Goal: Find contact information: Find contact information

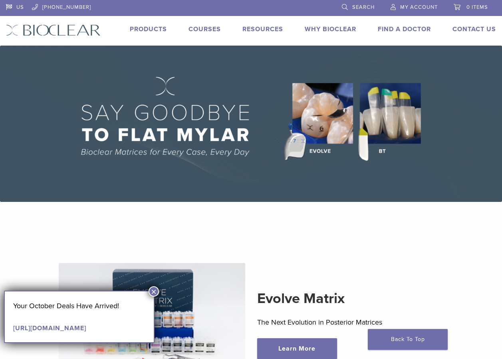
click at [388, 27] on link "Find A Doctor" at bounding box center [404, 29] width 53 height 8
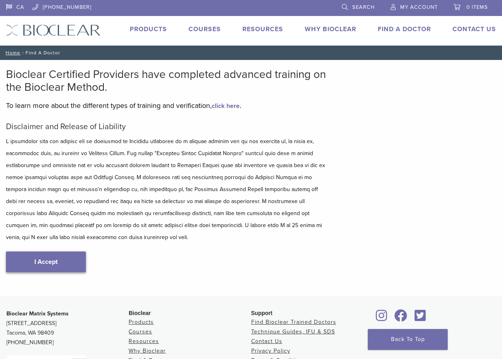
click at [65, 256] on link "I Accept" at bounding box center [46, 261] width 80 height 21
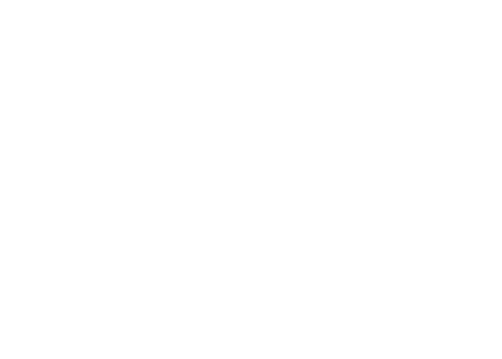
scroll to position [80, 0]
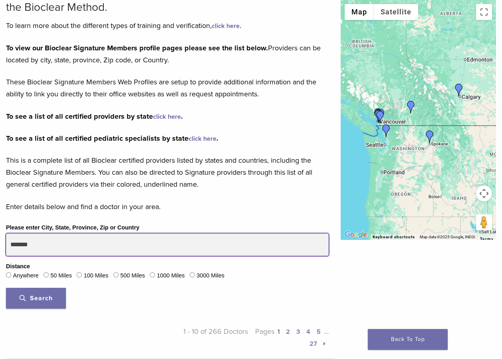
drag, startPoint x: 67, startPoint y: 249, endPoint x: 0, endPoint y: 247, distance: 66.7
type input "*"
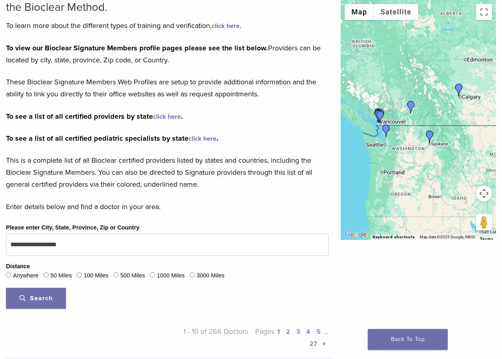
click at [44, 304] on button "Search" at bounding box center [36, 298] width 60 height 21
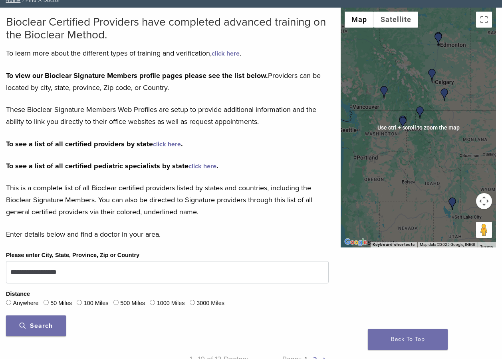
scroll to position [40, 0]
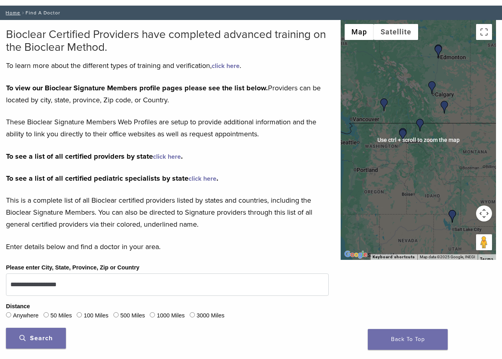
click at [421, 175] on div at bounding box center [418, 140] width 155 height 240
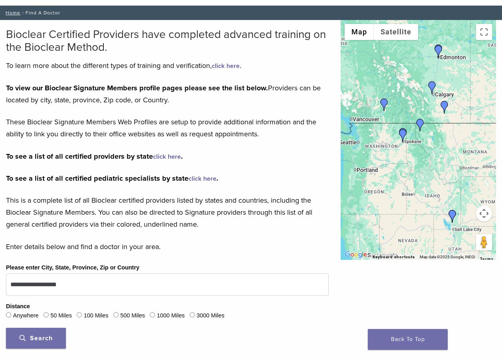
click at [247, 200] on p "This is a complete list of all Bioclear certified providers listed by states an…" at bounding box center [167, 212] width 323 height 36
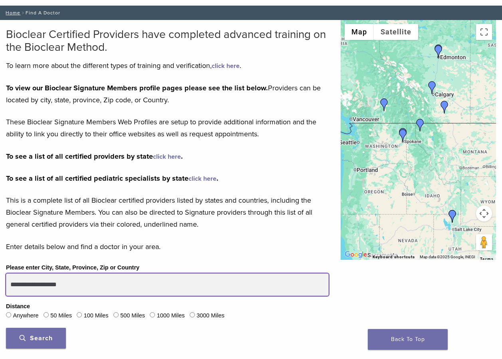
click at [84, 286] on input "**********" at bounding box center [167, 284] width 323 height 22
click at [41, 285] on input "**********" at bounding box center [167, 284] width 323 height 22
click at [6, 328] on button "Search" at bounding box center [36, 338] width 60 height 21
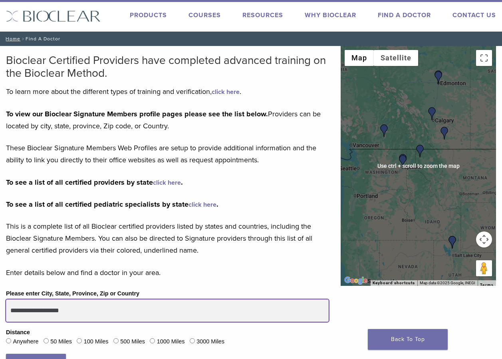
scroll to position [0, 0]
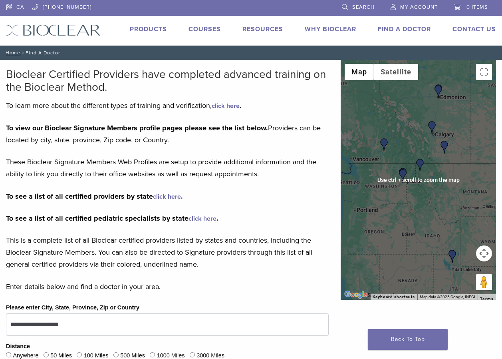
click at [388, 187] on div at bounding box center [418, 180] width 155 height 240
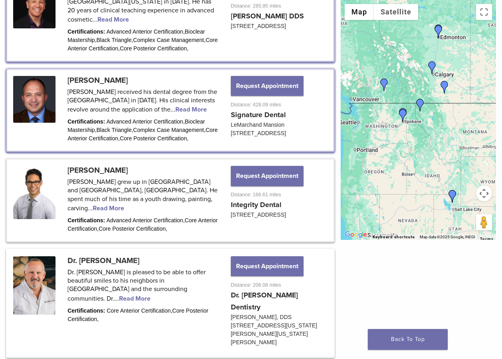
scroll to position [479, 0]
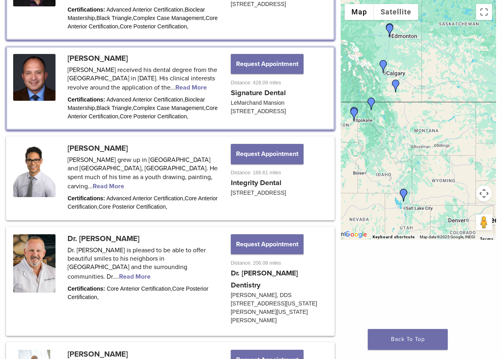
drag, startPoint x: 460, startPoint y: 132, endPoint x: 409, endPoint y: 131, distance: 51.1
click at [409, 131] on div at bounding box center [418, 120] width 155 height 240
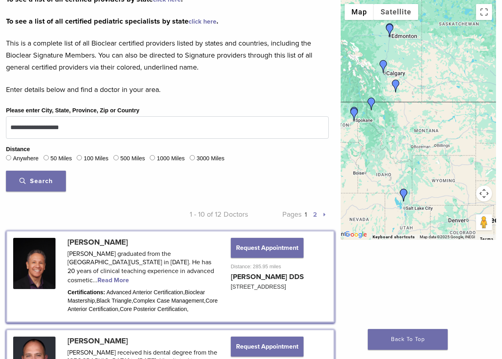
scroll to position [40, 0]
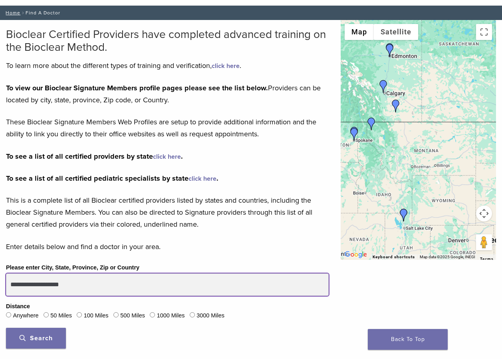
drag, startPoint x: 70, startPoint y: 284, endPoint x: 0, endPoint y: 278, distance: 69.8
click at [6, 328] on button "Search" at bounding box center [36, 338] width 60 height 21
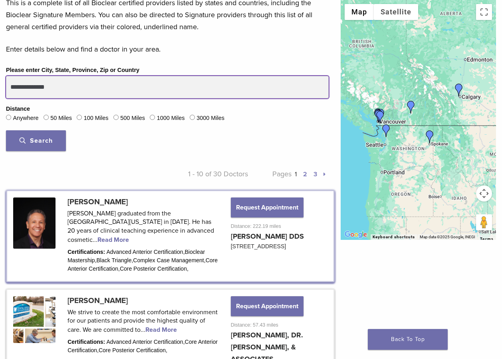
scroll to position [200, 0]
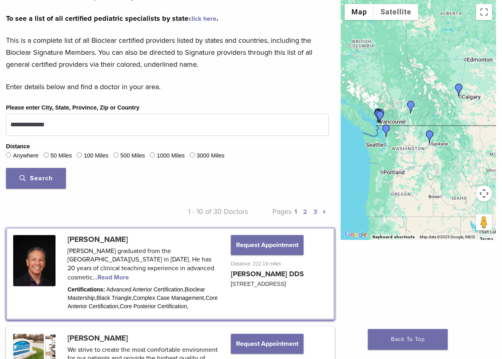
drag, startPoint x: 50, startPoint y: 182, endPoint x: 79, endPoint y: 183, distance: 29.2
click at [50, 181] on span "Search" at bounding box center [36, 178] width 33 height 8
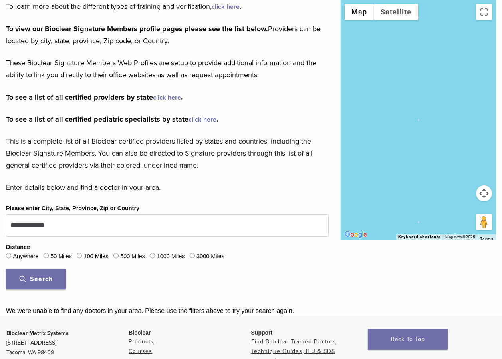
scroll to position [160, 0]
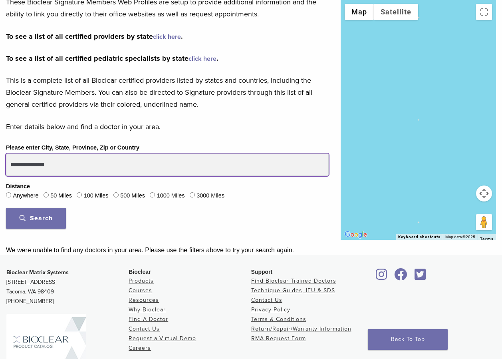
drag, startPoint x: 63, startPoint y: 161, endPoint x: 11, endPoint y: 150, distance: 52.8
click at [0, 151] on html "CA 1.855.712.5327 Search My Account 0 items Cart No products in the cart. Back …" at bounding box center [251, 142] width 502 height 605
type input "*"
click at [38, 165] on input "**********" at bounding box center [167, 164] width 323 height 22
type input "**********"
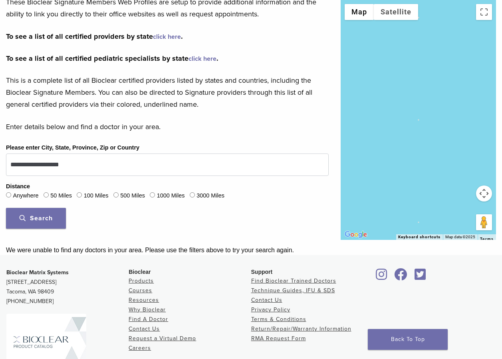
drag, startPoint x: 46, startPoint y: 215, endPoint x: 65, endPoint y: 211, distance: 19.0
click at [46, 215] on span "Search" at bounding box center [36, 218] width 33 height 8
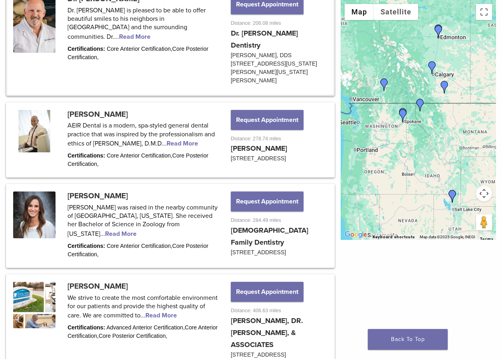
scroll to position [519, 0]
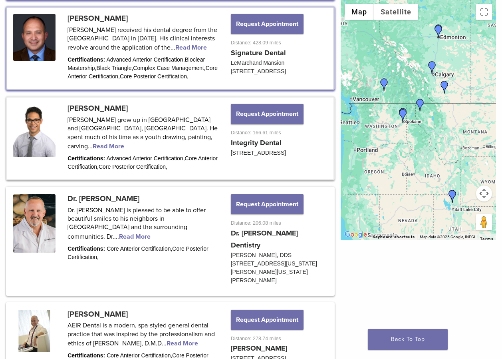
click at [181, 143] on link at bounding box center [170, 137] width 326 height 81
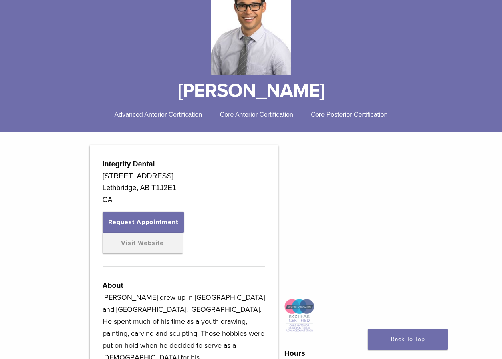
scroll to position [120, 0]
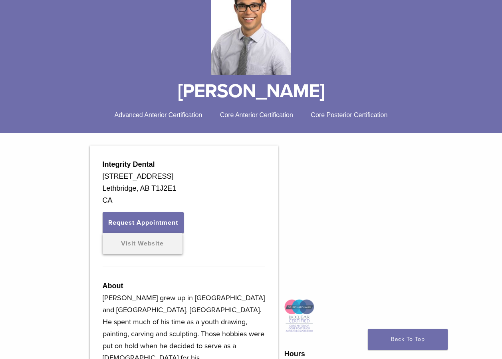
click at [148, 246] on link "Visit Website" at bounding box center [143, 243] width 80 height 21
